Goal: Task Accomplishment & Management: Manage account settings

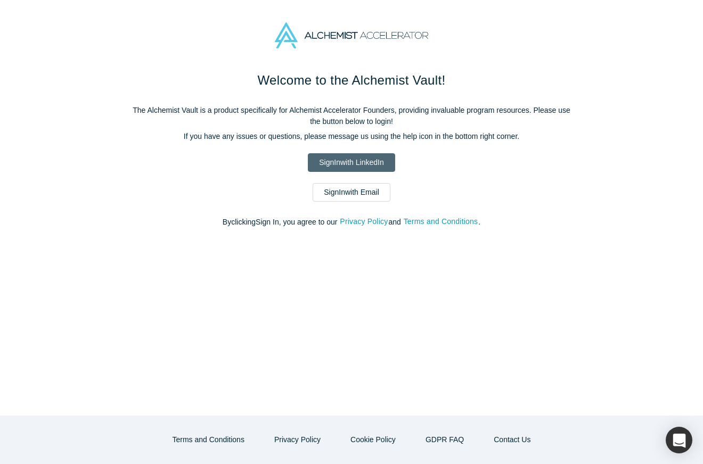
click at [361, 163] on link "Sign In with LinkedIn" at bounding box center [351, 162] width 87 height 19
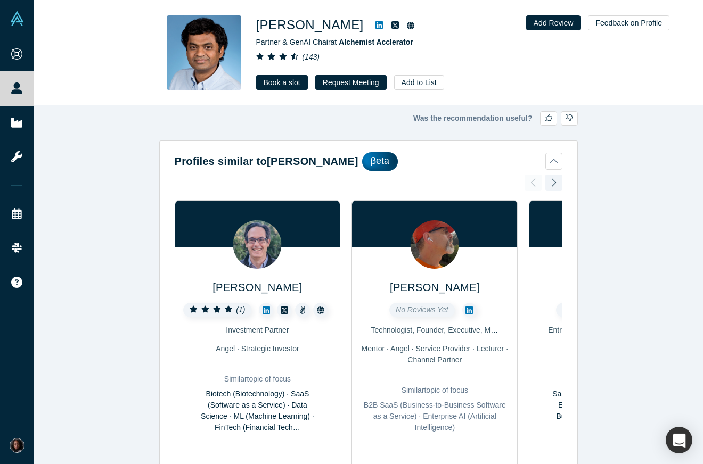
click at [495, 66] on div "Gnani Palanikumar Partner & GenAI Chair at Alchemist Acclerator ( 143 ) Book a …" at bounding box center [405, 52] width 298 height 75
